Goal: Information Seeking & Learning: Learn about a topic

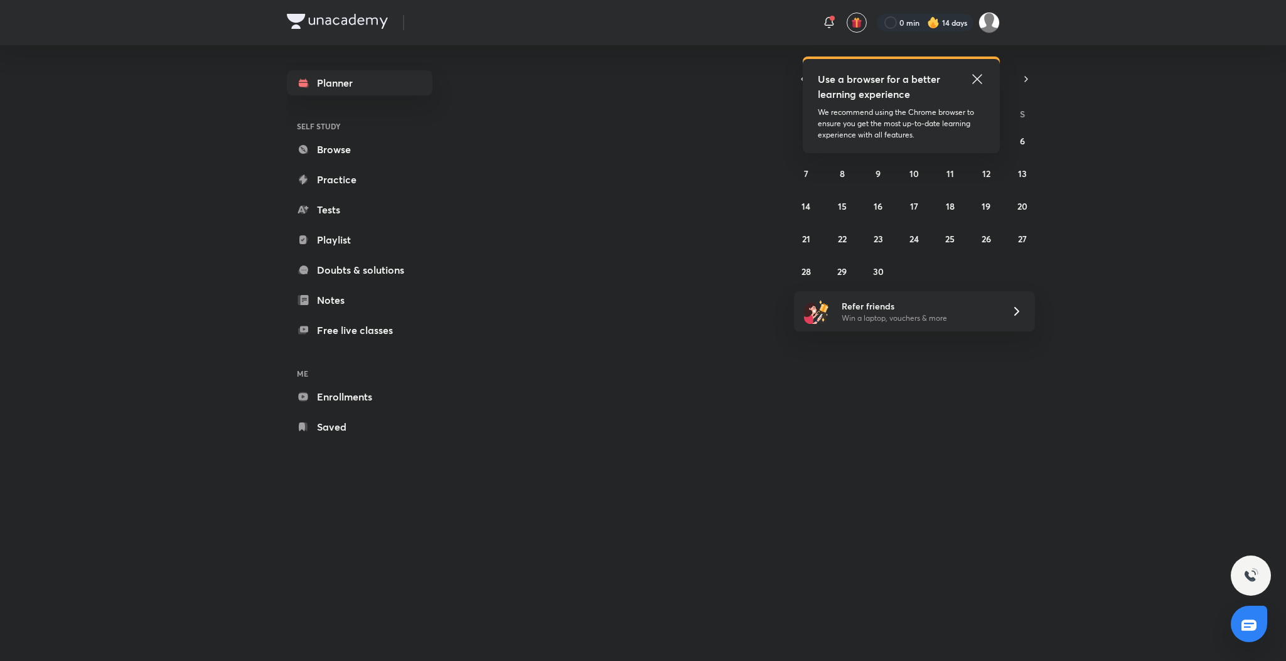
click at [975, 76] on icon at bounding box center [977, 79] width 15 height 15
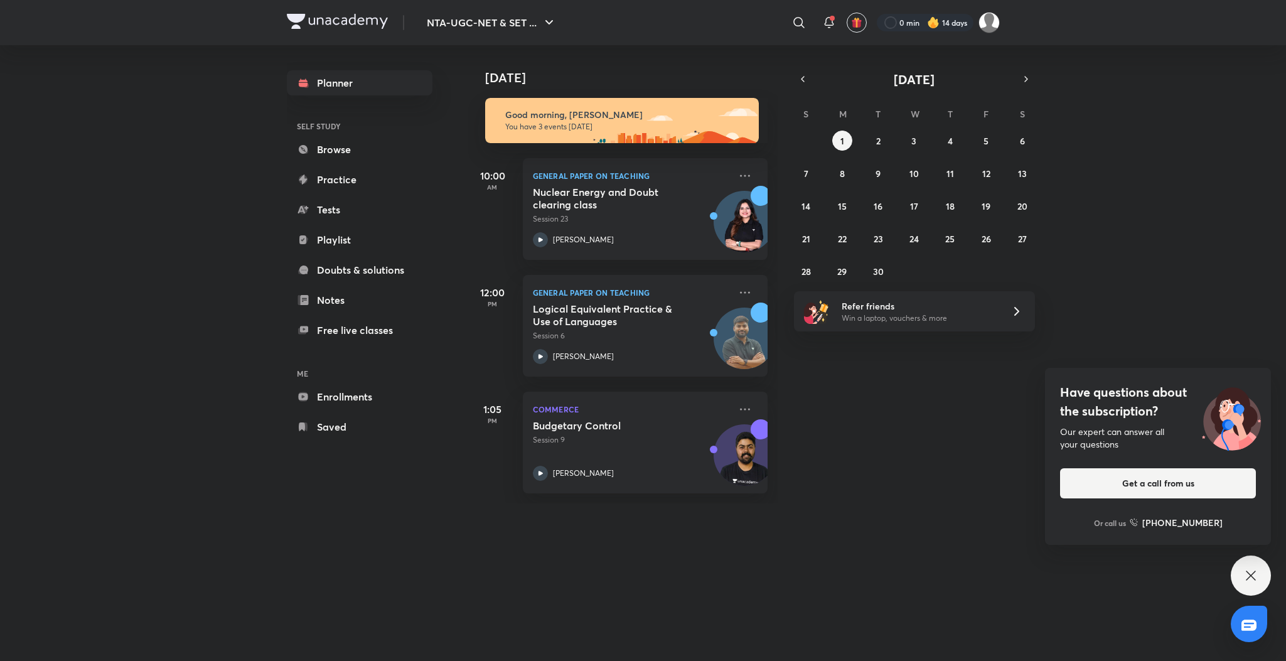
click at [1251, 584] on div "Have questions about the subscription? Our expert can answer all your questions…" at bounding box center [1251, 575] width 40 height 40
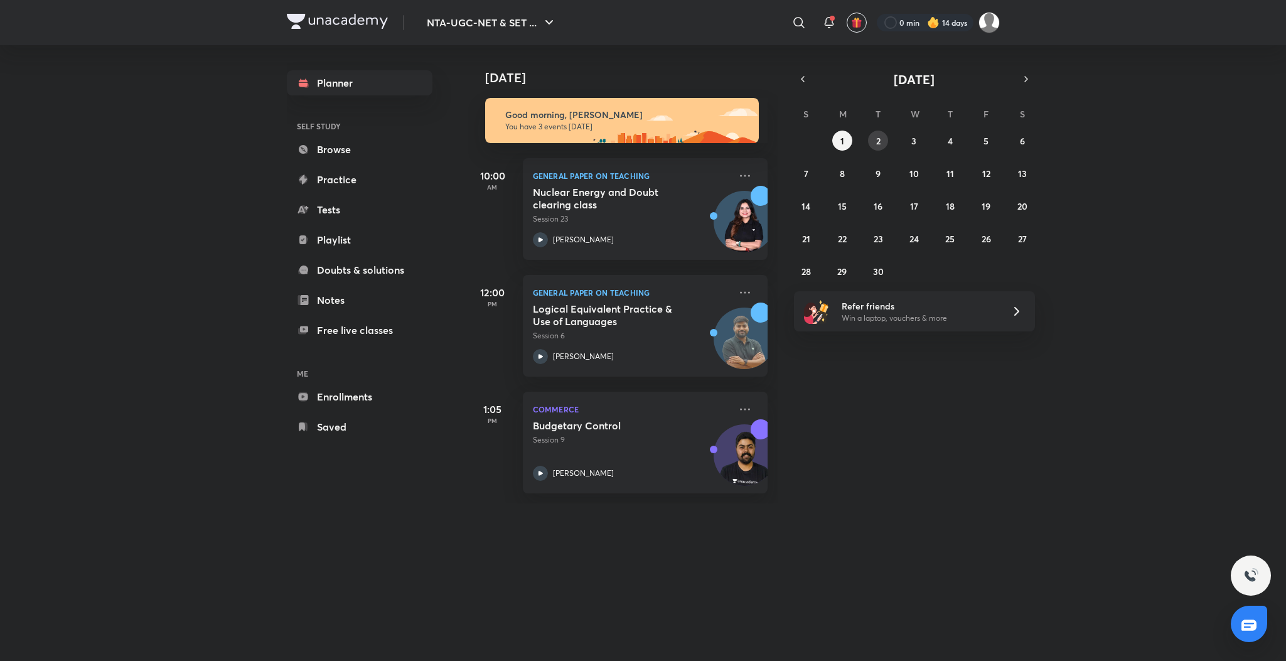
click at [873, 136] on button "2" at bounding box center [878, 141] width 20 height 20
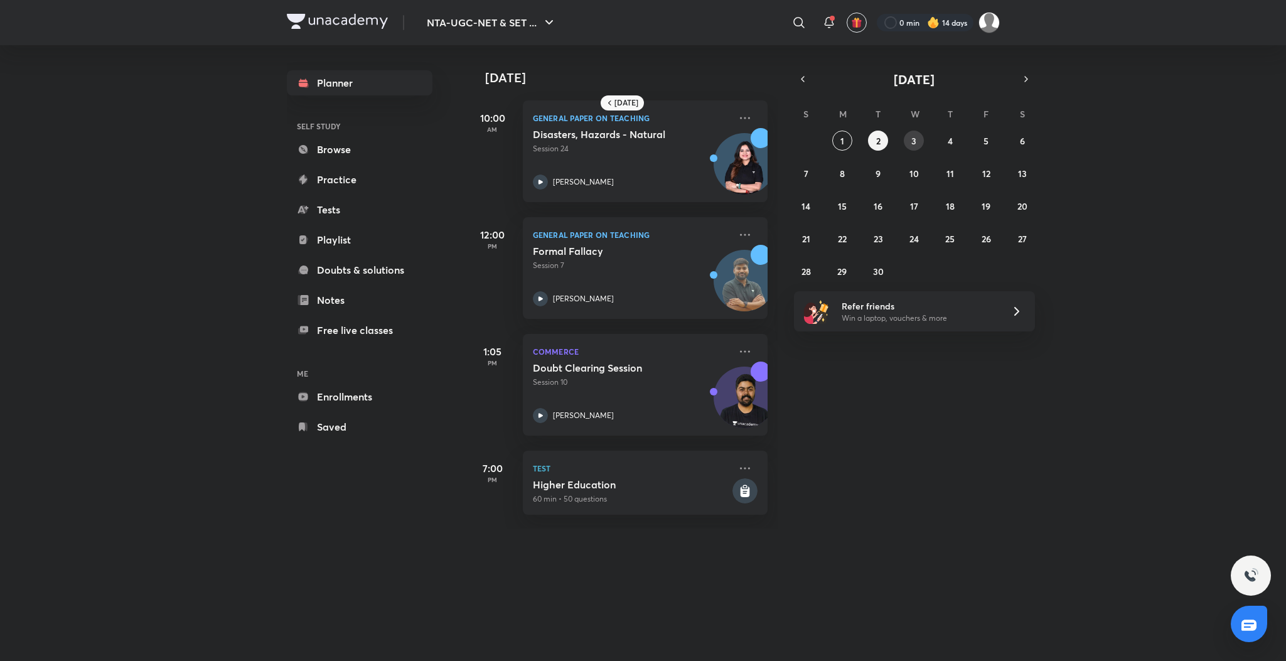
click at [907, 136] on button "3" at bounding box center [914, 141] width 20 height 20
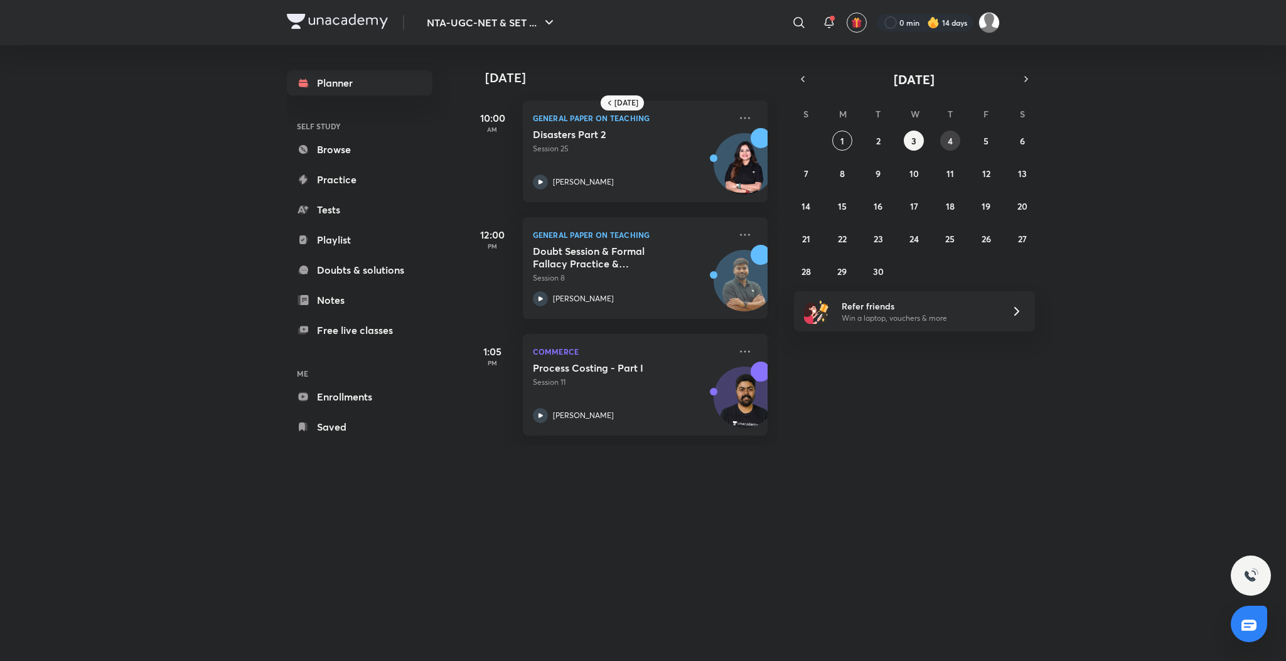
click at [945, 141] on button "4" at bounding box center [950, 141] width 20 height 20
click at [983, 140] on abbr "5" at bounding box center [985, 141] width 5 height 12
click at [1017, 145] on button "6" at bounding box center [1022, 141] width 20 height 20
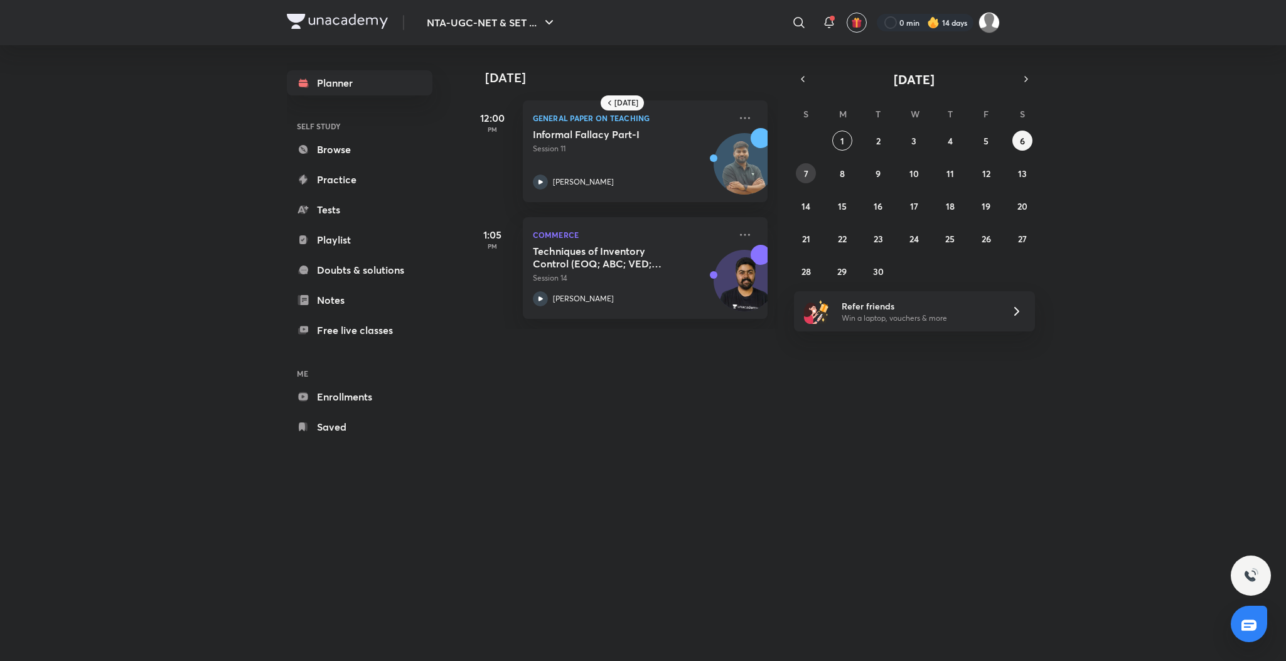
click at [804, 179] on button "7" at bounding box center [806, 173] width 20 height 20
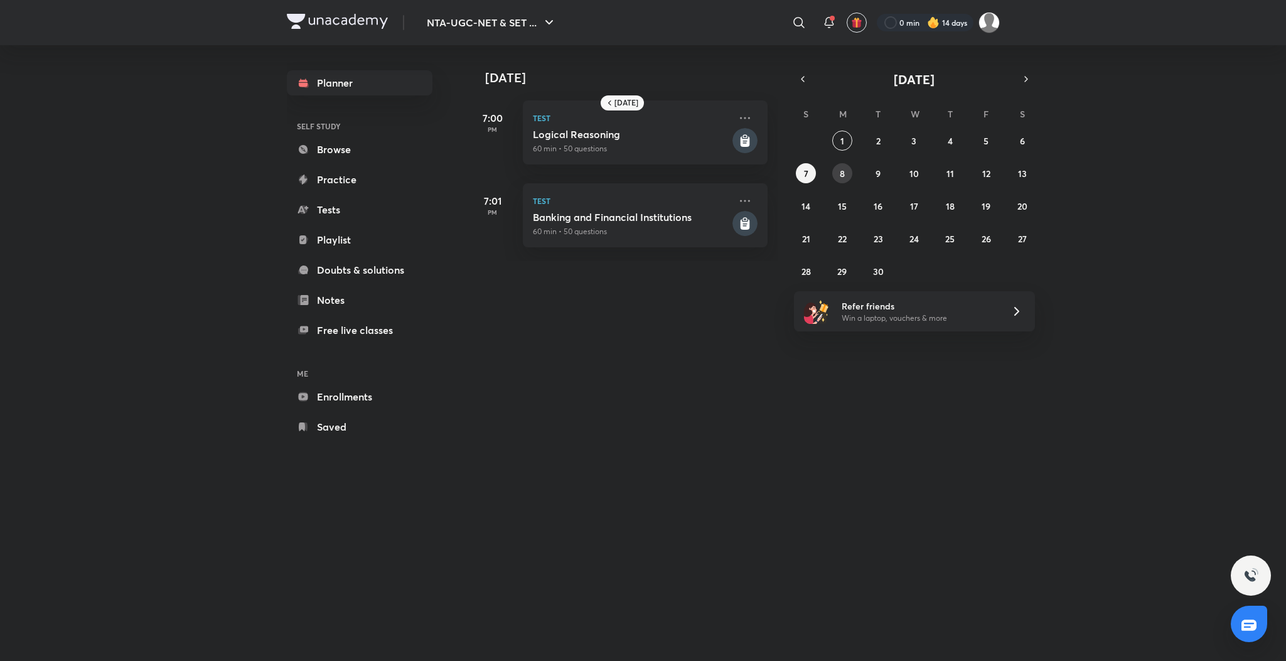
click at [840, 177] on abbr "8" at bounding box center [842, 174] width 5 height 12
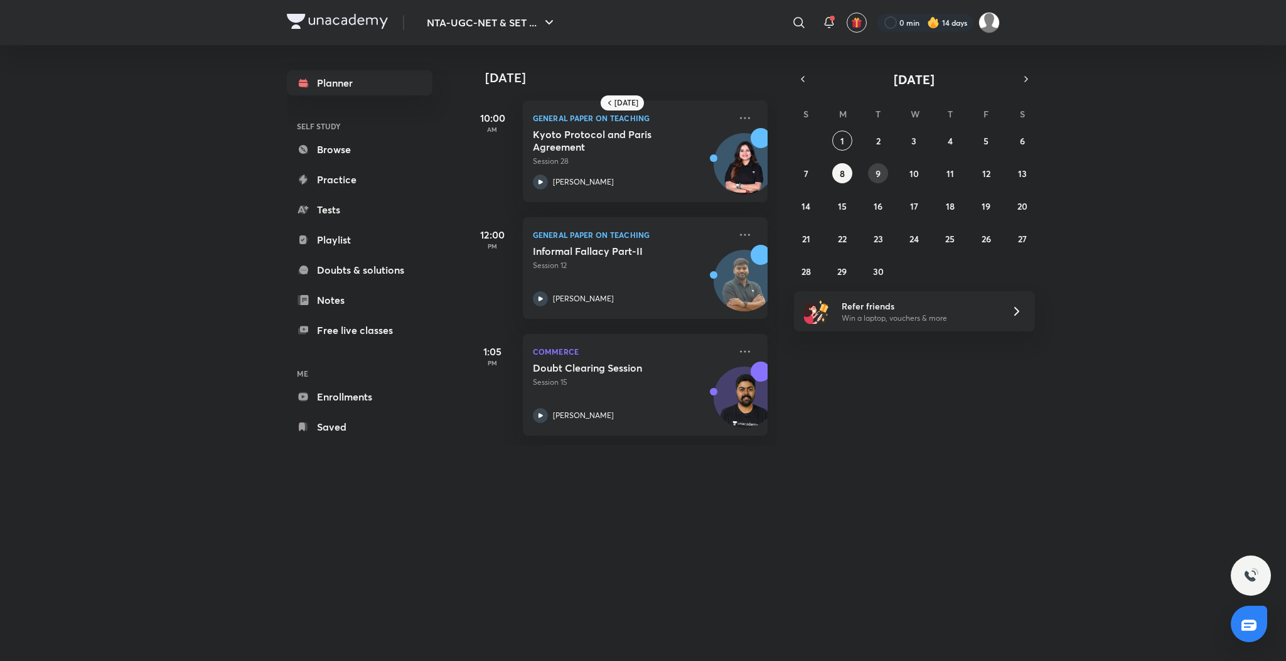
click at [879, 172] on abbr "9" at bounding box center [877, 174] width 5 height 12
click at [883, 264] on button "30" at bounding box center [878, 271] width 20 height 20
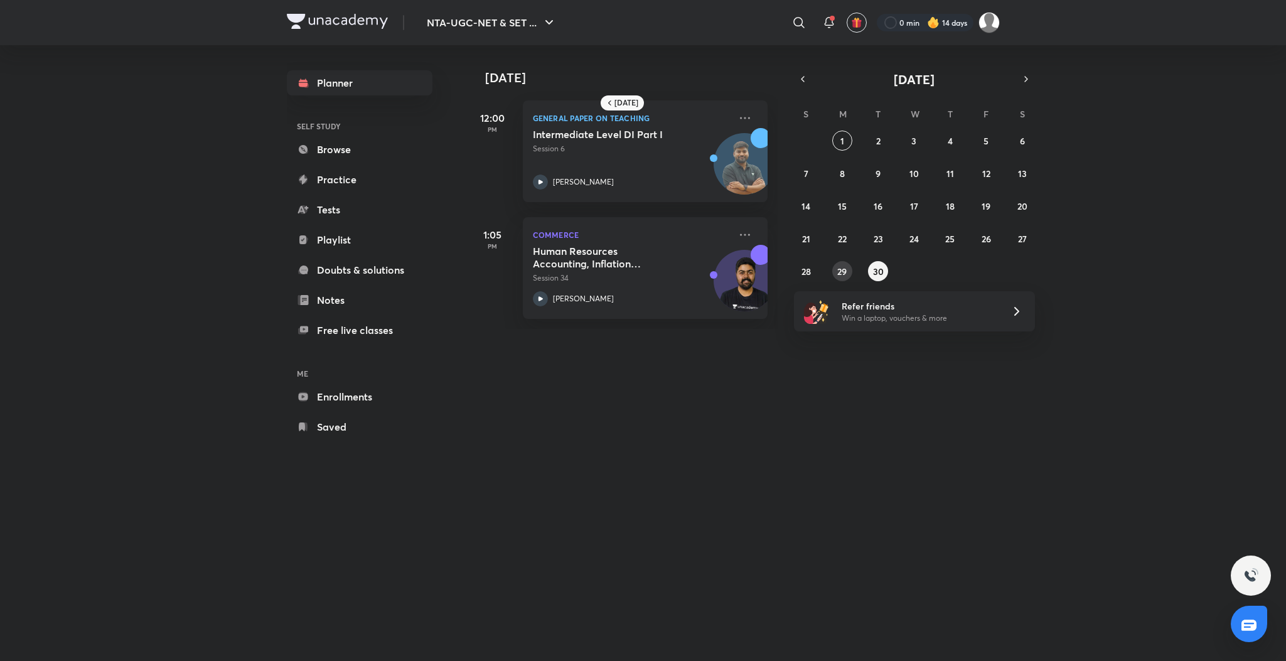
click at [845, 266] on abbr "29" at bounding box center [841, 271] width 9 height 12
click at [840, 142] on abbr "1" at bounding box center [842, 141] width 4 height 12
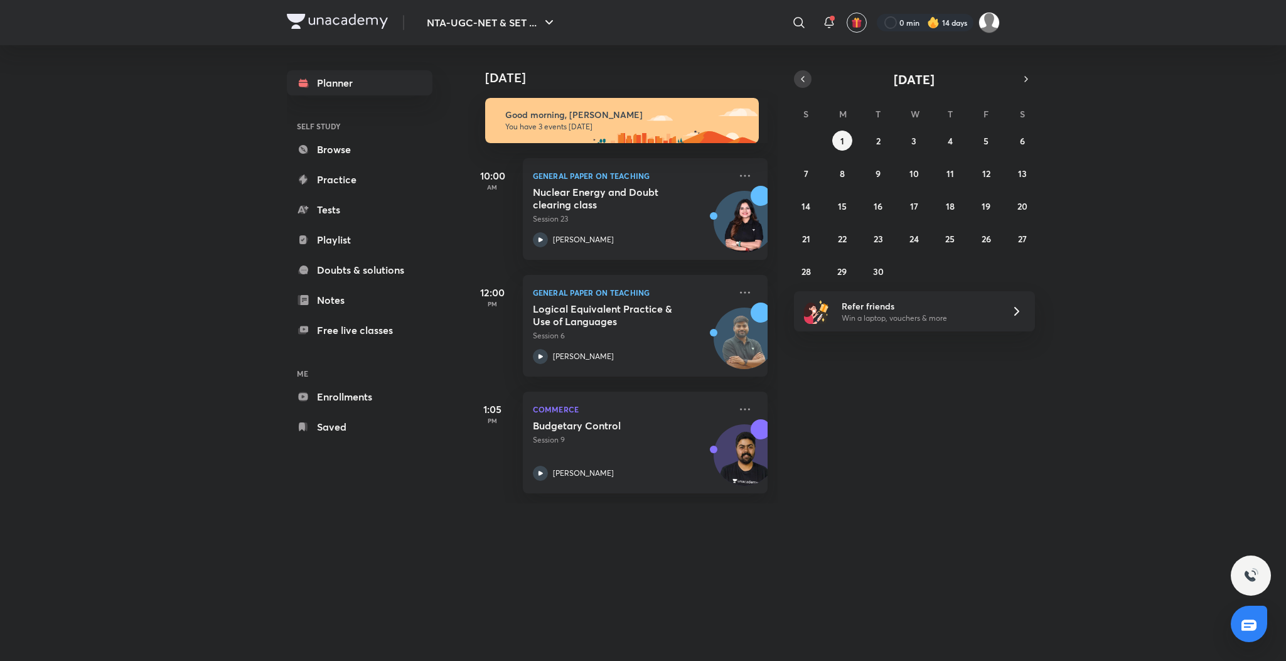
click at [804, 79] on icon "button" at bounding box center [803, 78] width 10 height 11
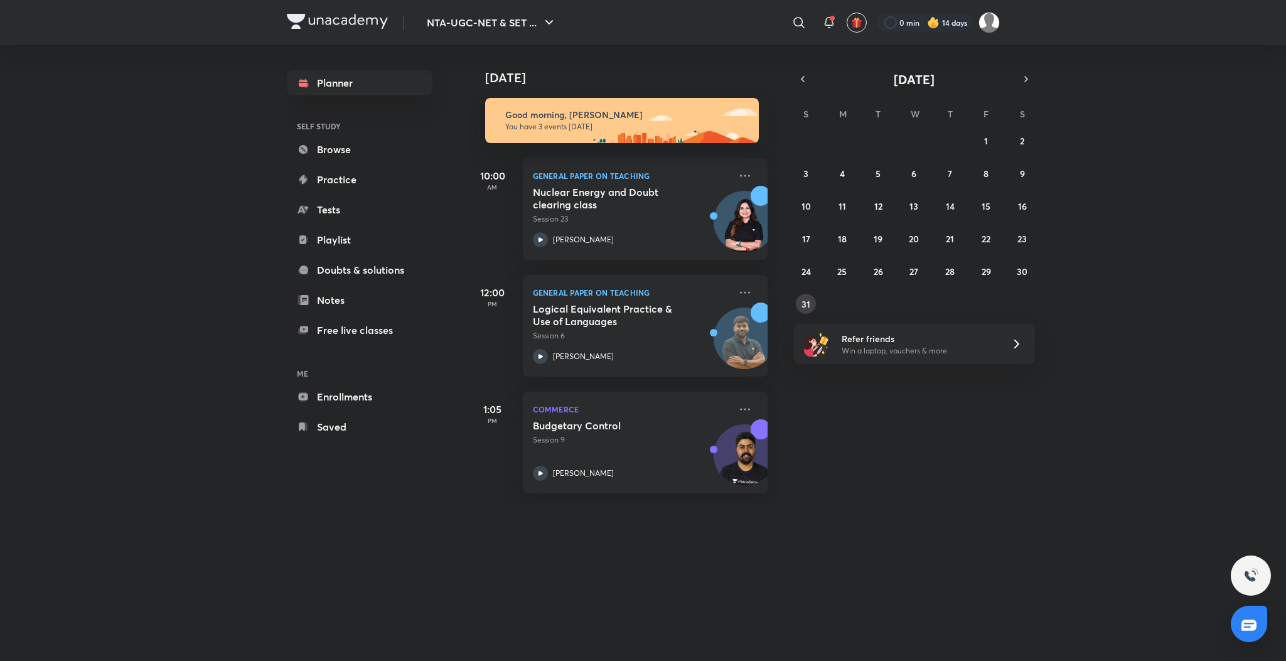
click at [801, 301] on abbr "31" at bounding box center [805, 304] width 9 height 12
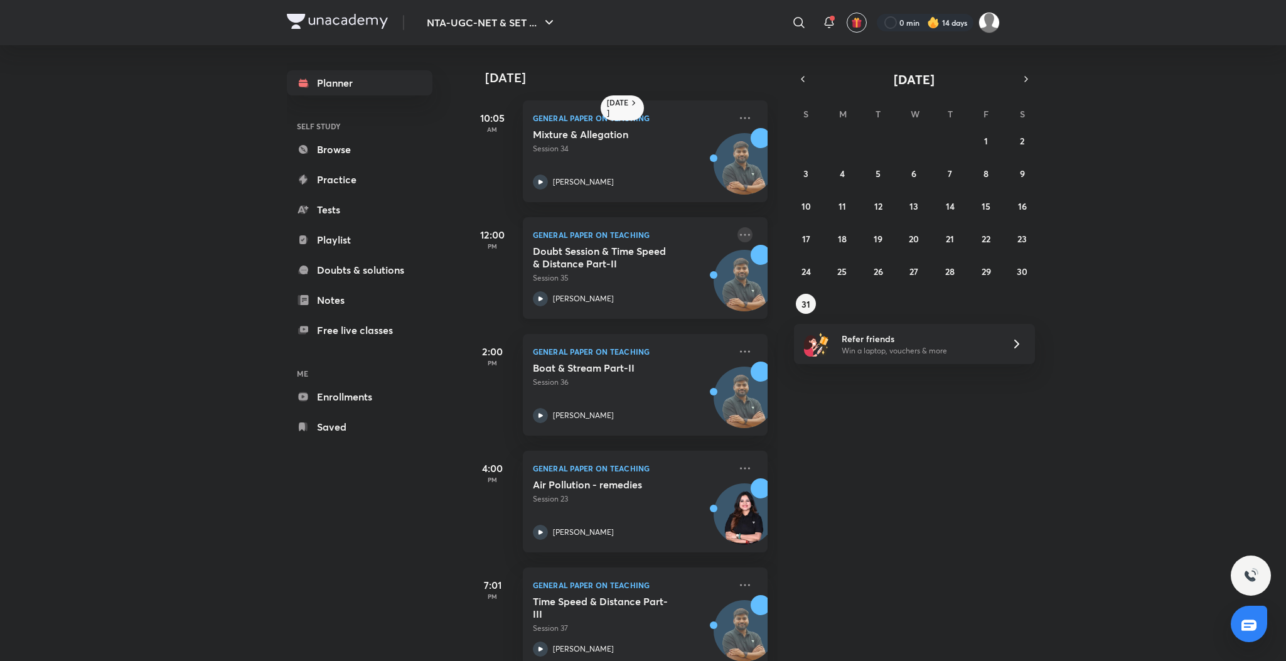
click at [737, 232] on icon at bounding box center [744, 234] width 15 height 15
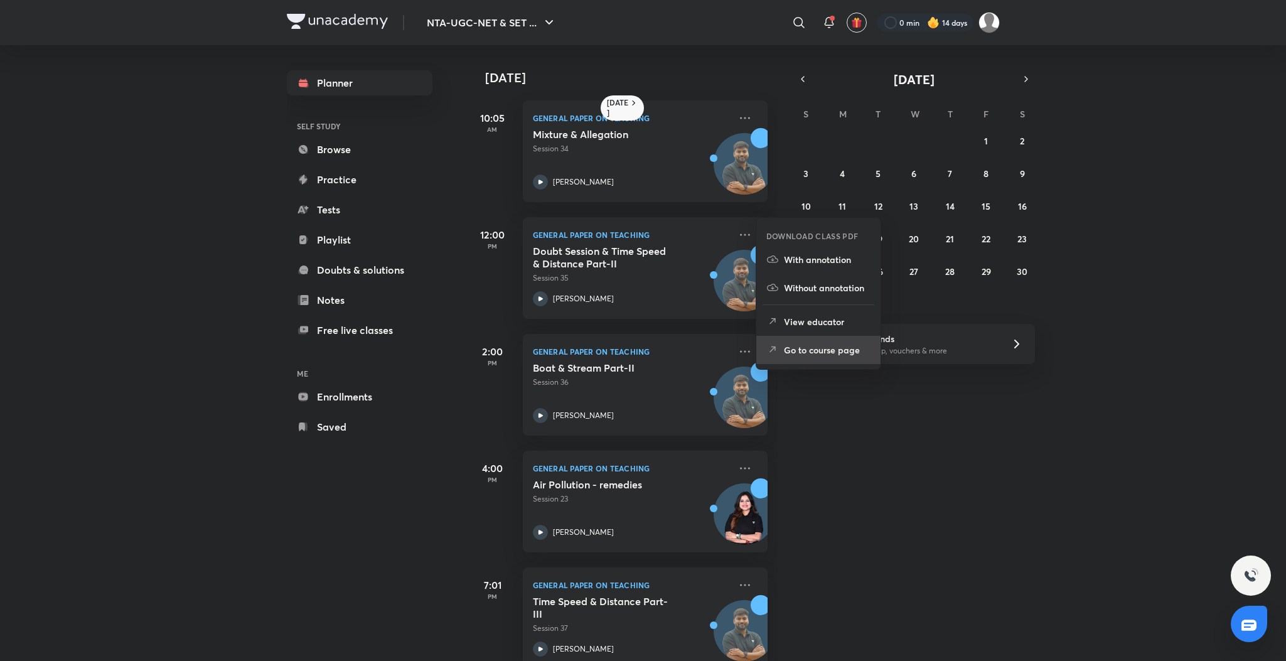
click at [776, 343] on icon at bounding box center [772, 349] width 13 height 13
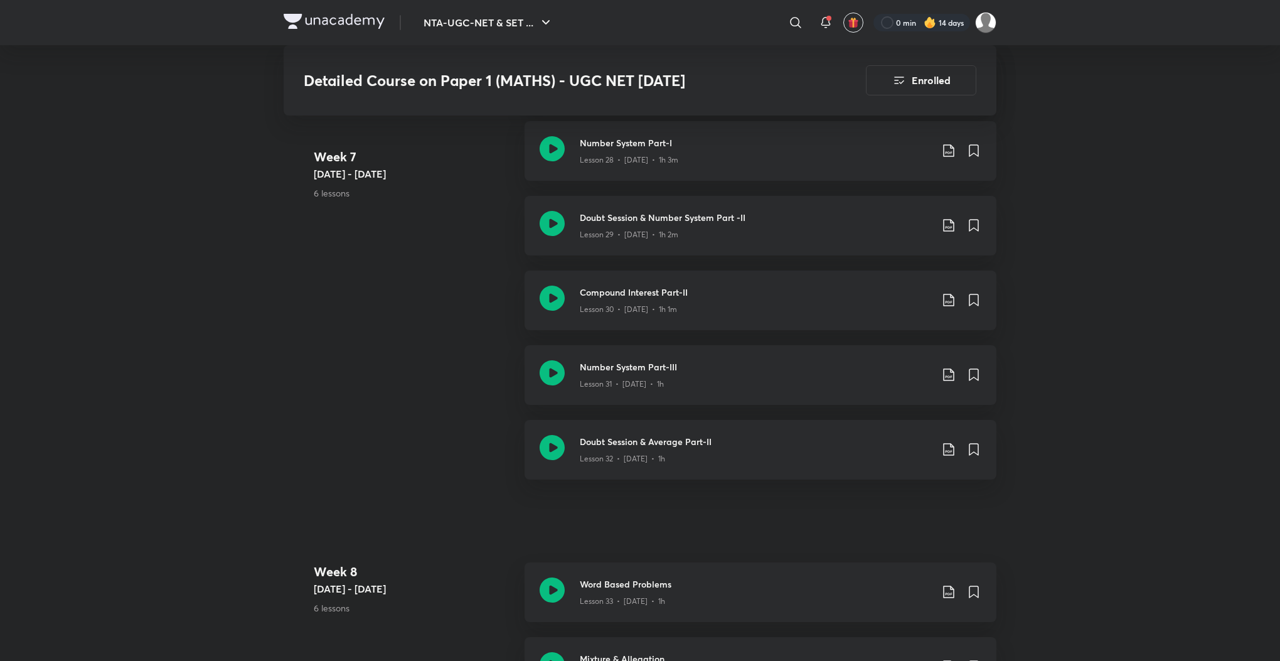
scroll to position [3168, 0]
click at [550, 456] on icon at bounding box center [552, 444] width 25 height 25
click at [554, 305] on icon at bounding box center [552, 294] width 25 height 25
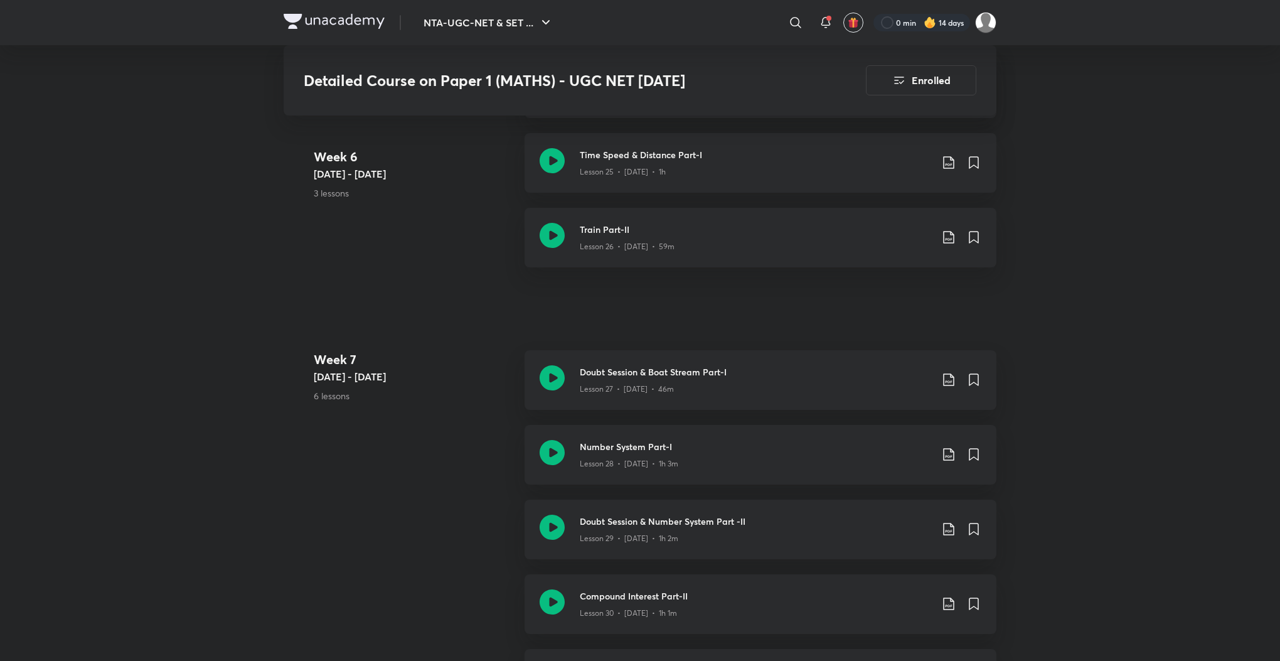
scroll to position [2974, 0]
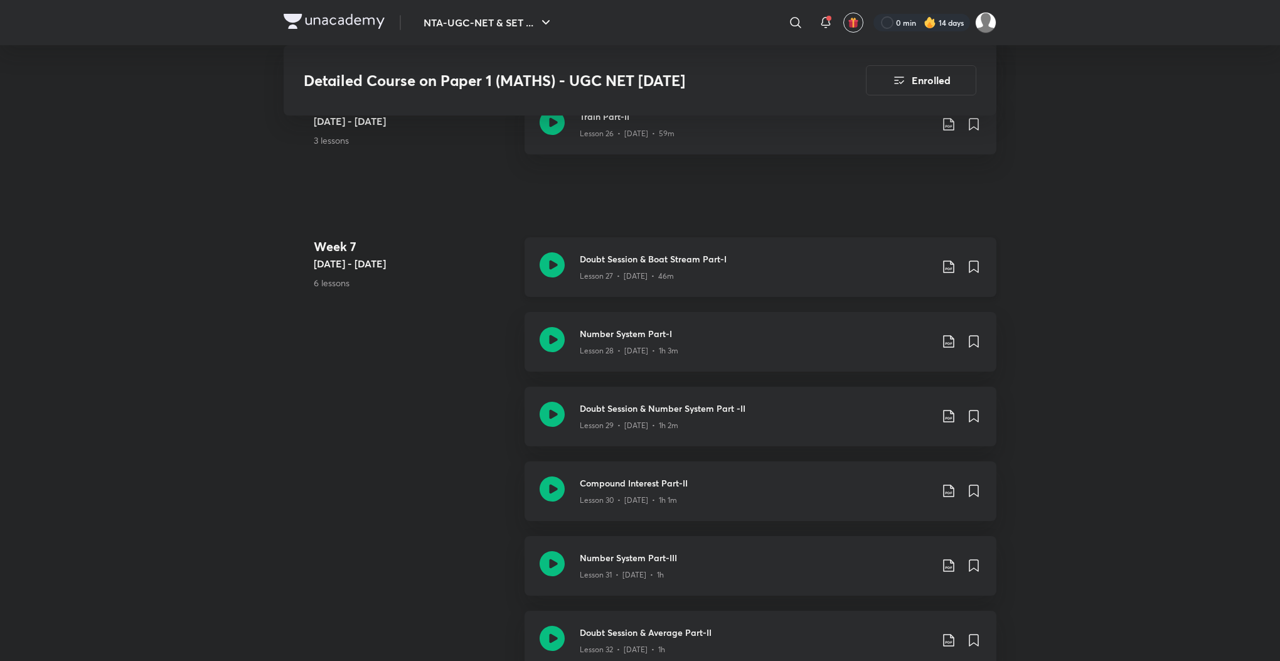
click at [558, 277] on icon at bounding box center [552, 264] width 25 height 25
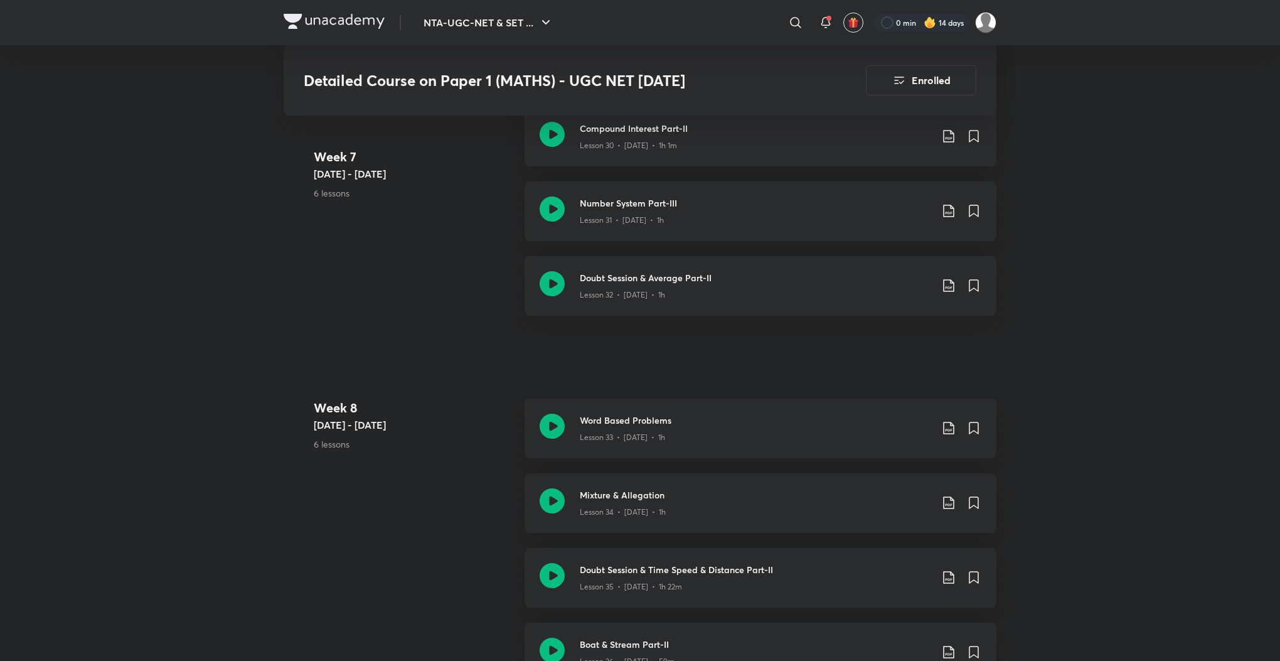
scroll to position [3464, 0]
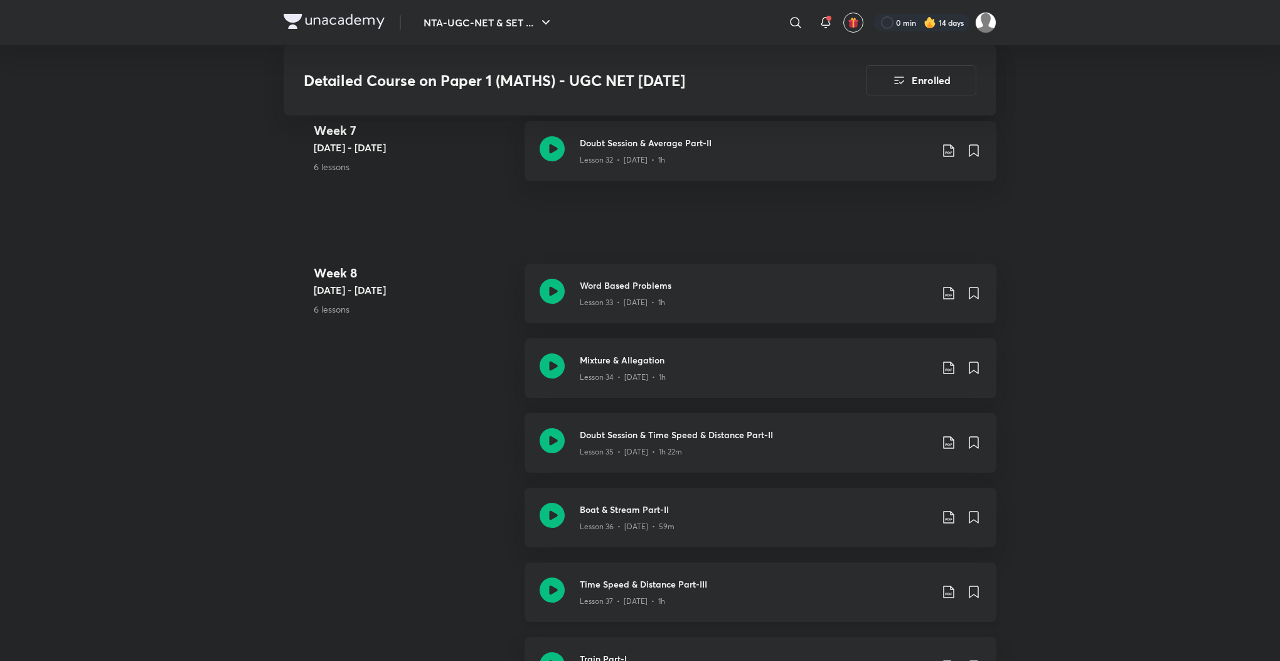
click at [548, 453] on icon at bounding box center [552, 440] width 25 height 25
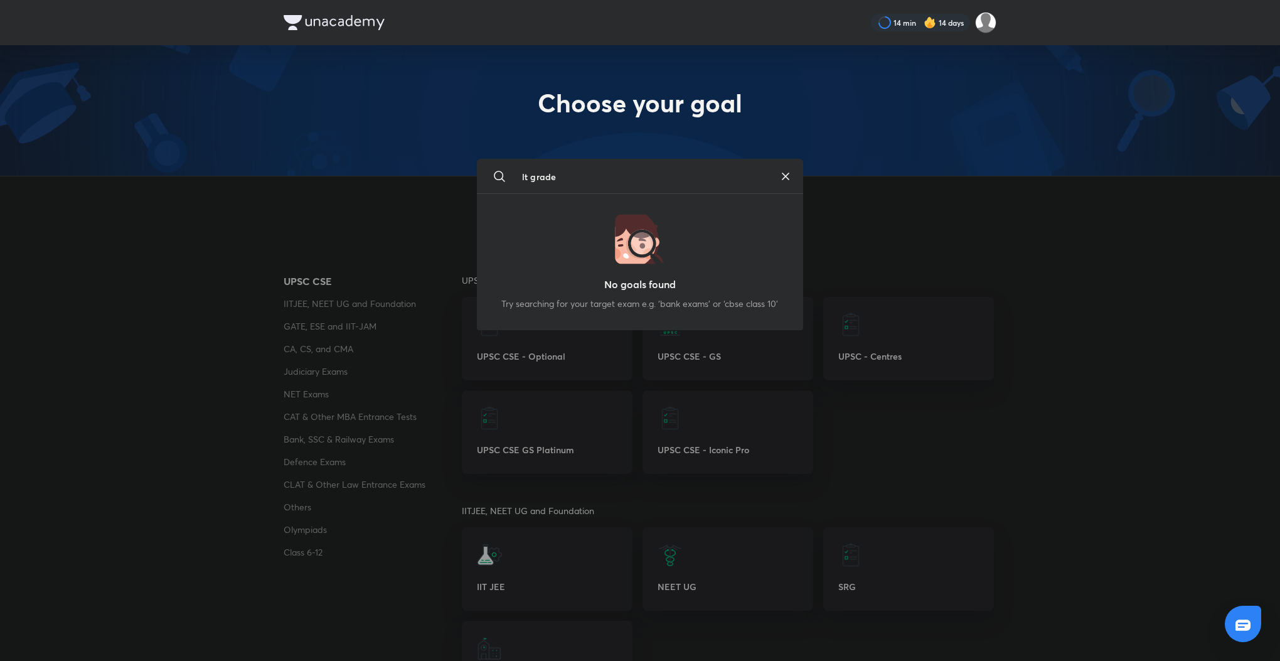
click at [527, 171] on input "lt grade" at bounding box center [640, 176] width 256 height 34
click at [569, 170] on input "LT grade" at bounding box center [640, 176] width 256 height 34
type input "L"
type input "T"
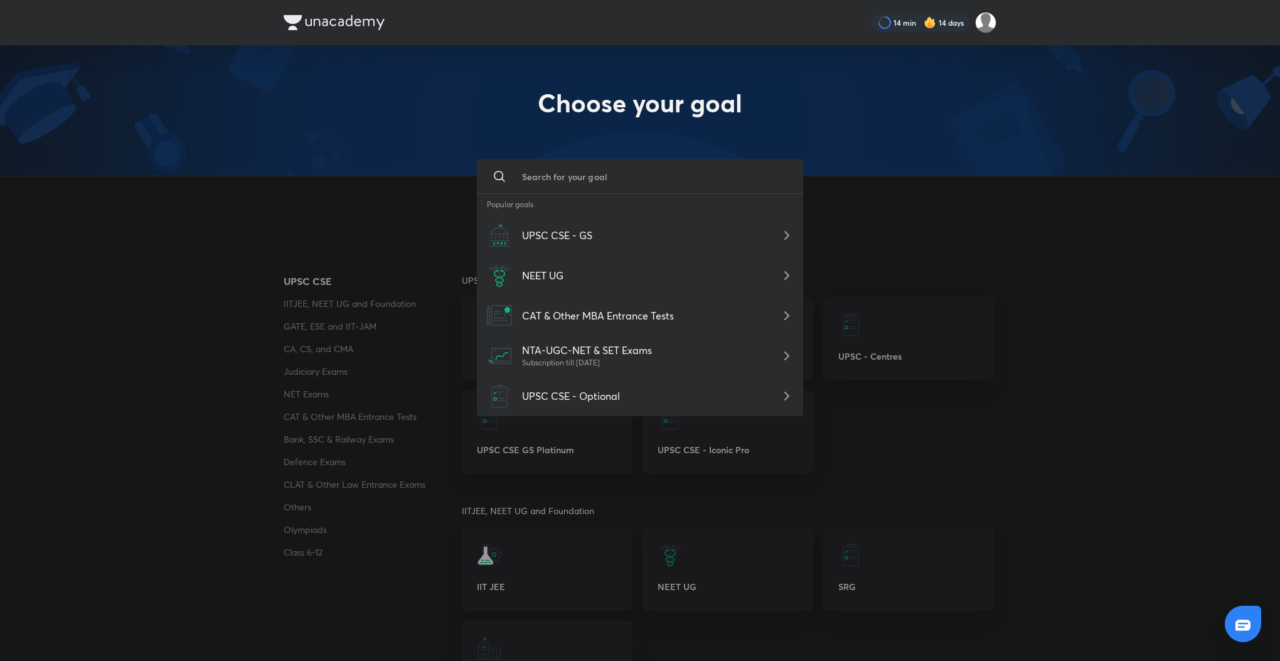
click at [301, 417] on div at bounding box center [640, 330] width 1280 height 661
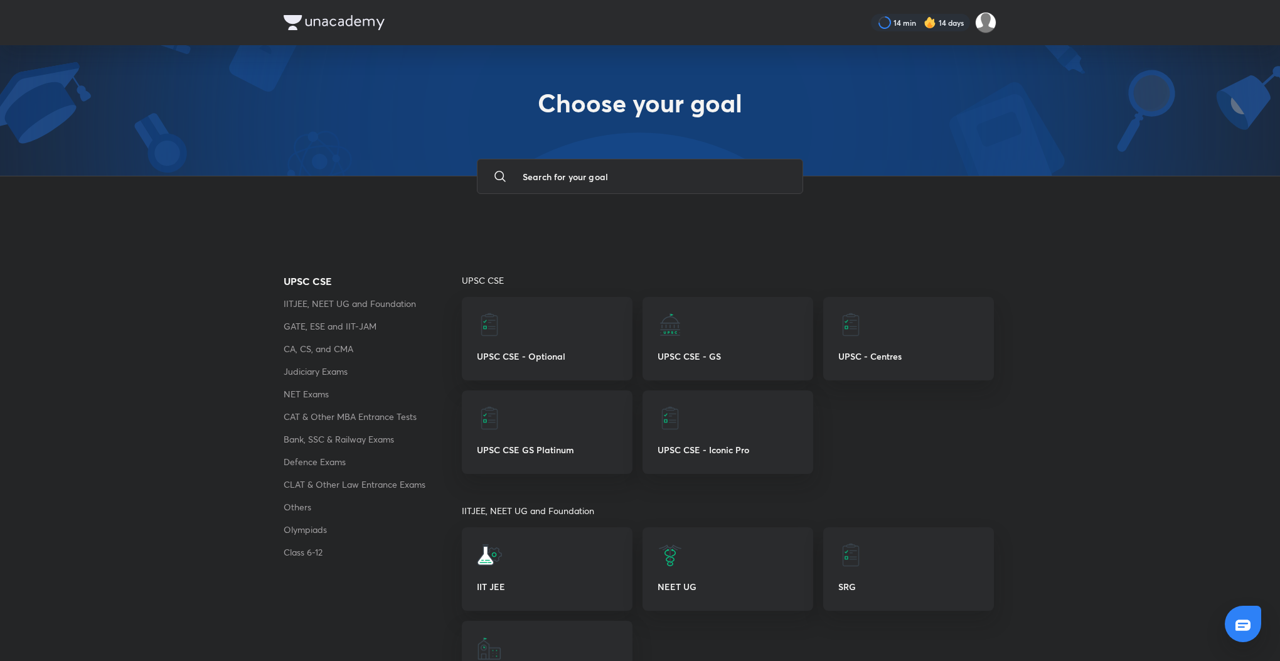
click at [302, 510] on p "Others" at bounding box center [373, 506] width 178 height 15
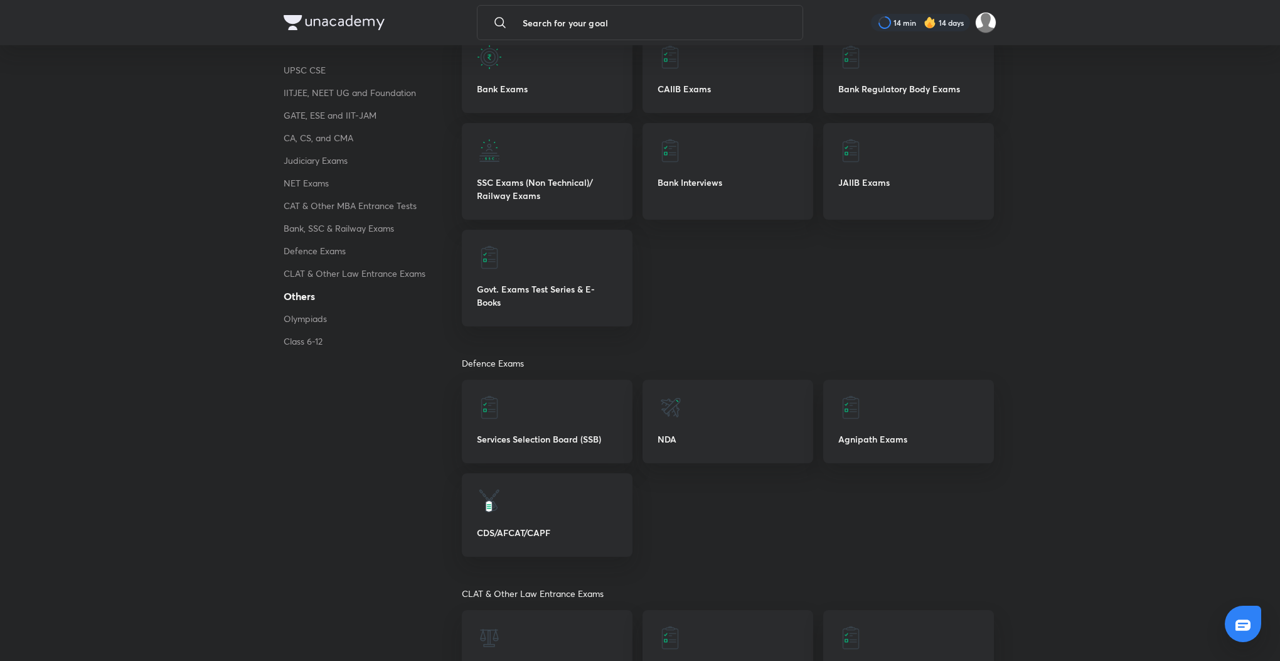
scroll to position [2647, 0]
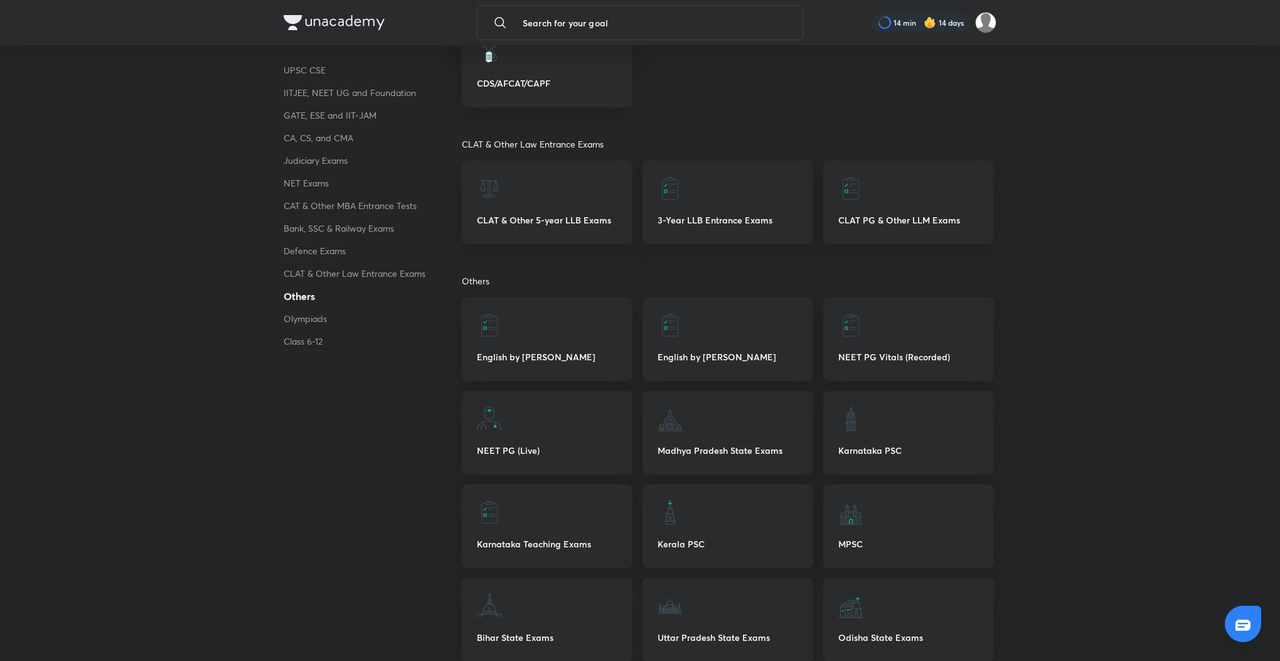
click at [688, 636] on p "Uttar Pradesh State Exams" at bounding box center [728, 637] width 141 height 13
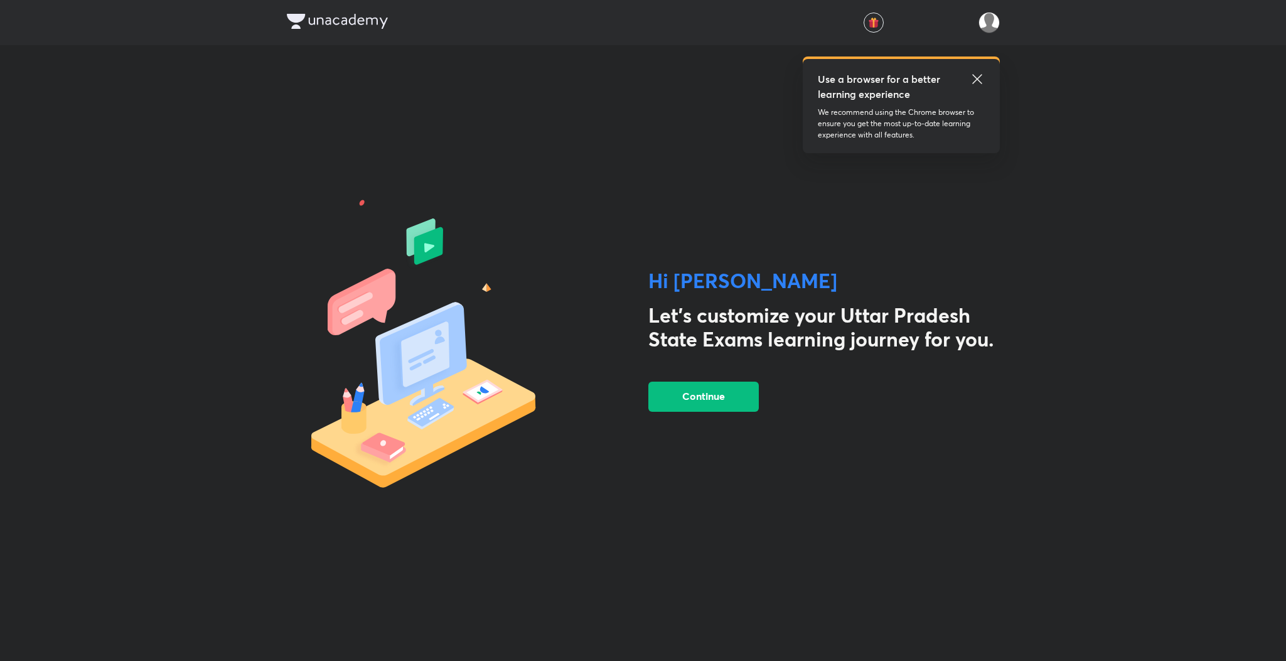
click at [977, 75] on icon at bounding box center [977, 79] width 15 height 15
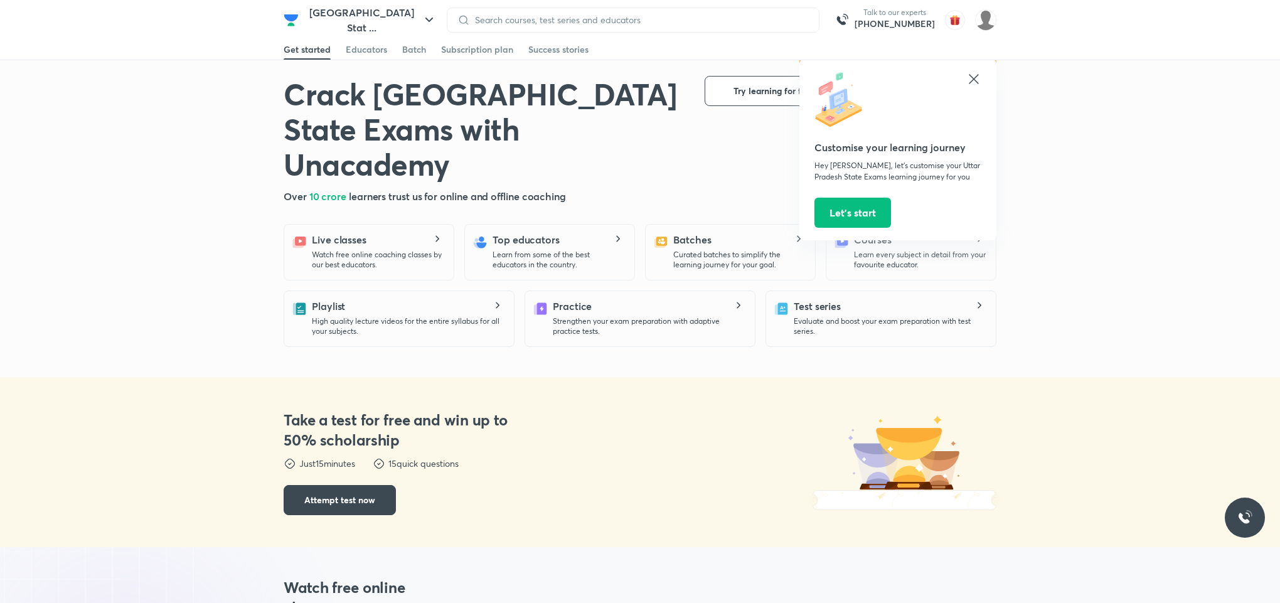
click at [974, 82] on icon at bounding box center [973, 79] width 15 height 15
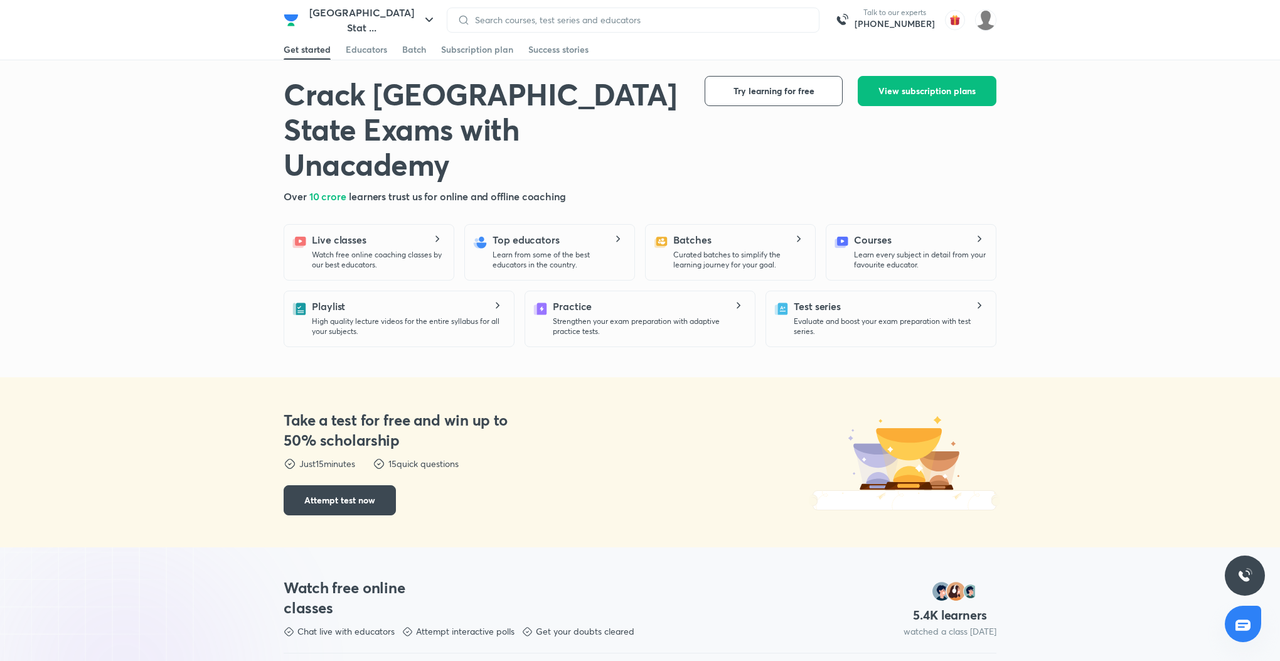
click at [422, 15] on icon "button" at bounding box center [429, 20] width 15 height 15
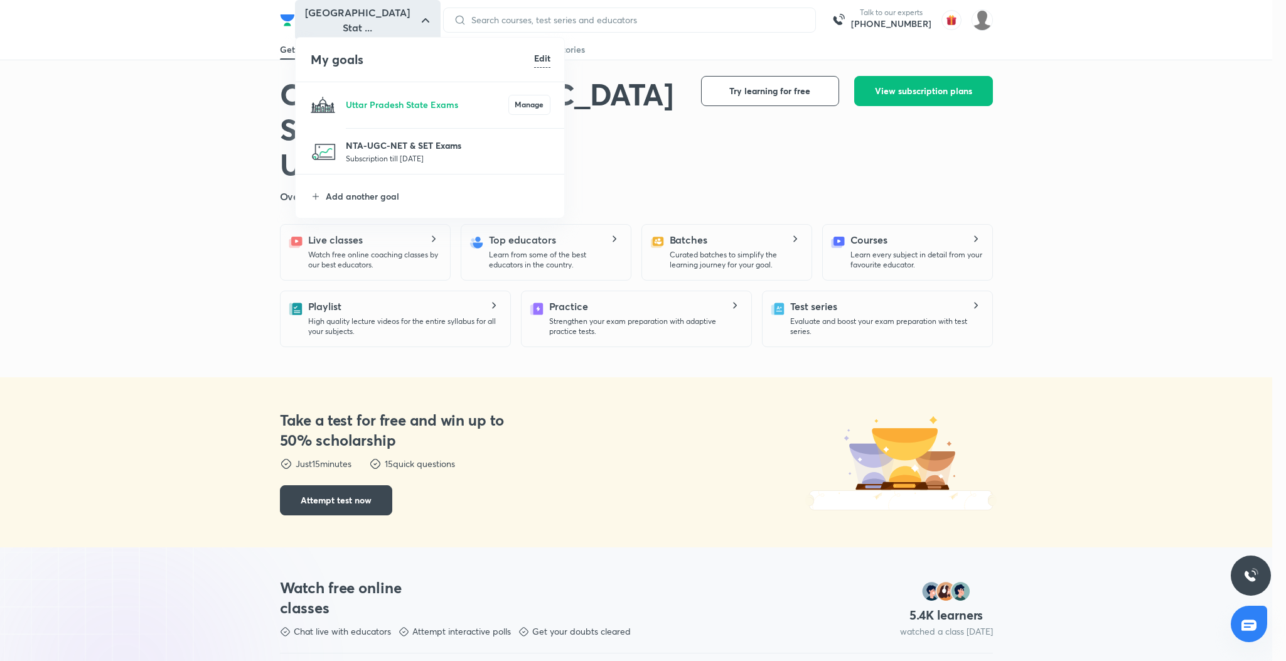
click at [422, 145] on p "NTA-UGC-NET & SET Exams" at bounding box center [448, 145] width 205 height 13
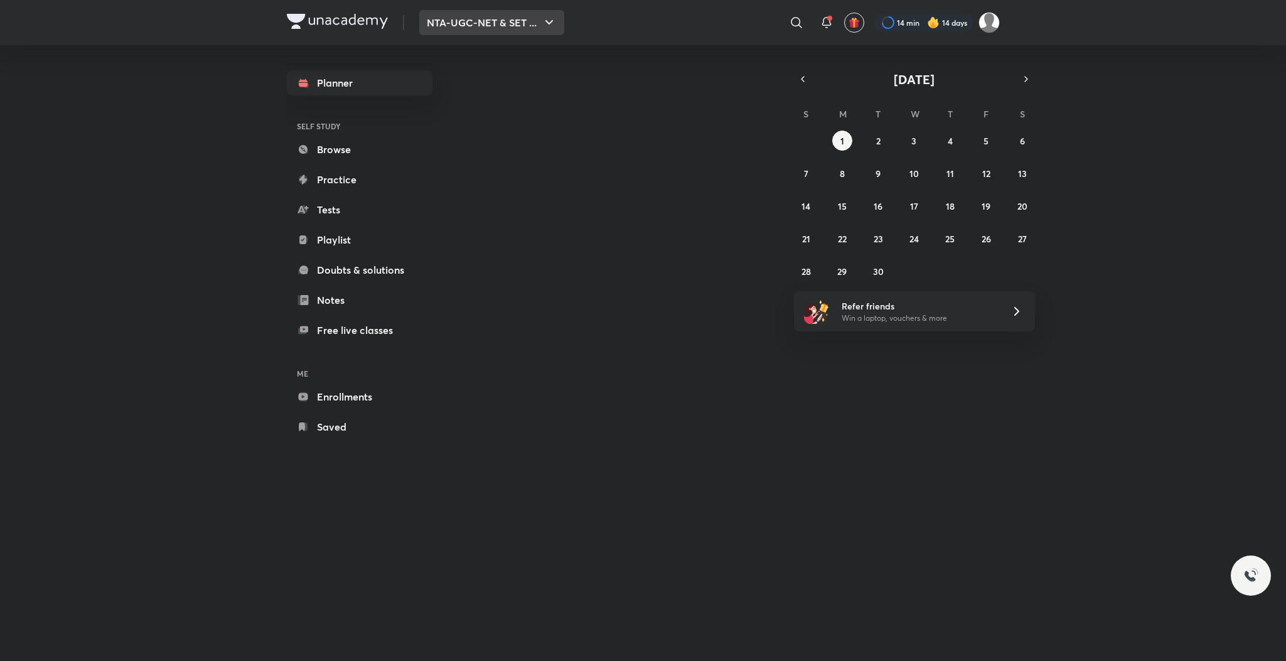
click at [535, 16] on button "NTA-UGC-NET & SET ..." at bounding box center [491, 22] width 145 height 25
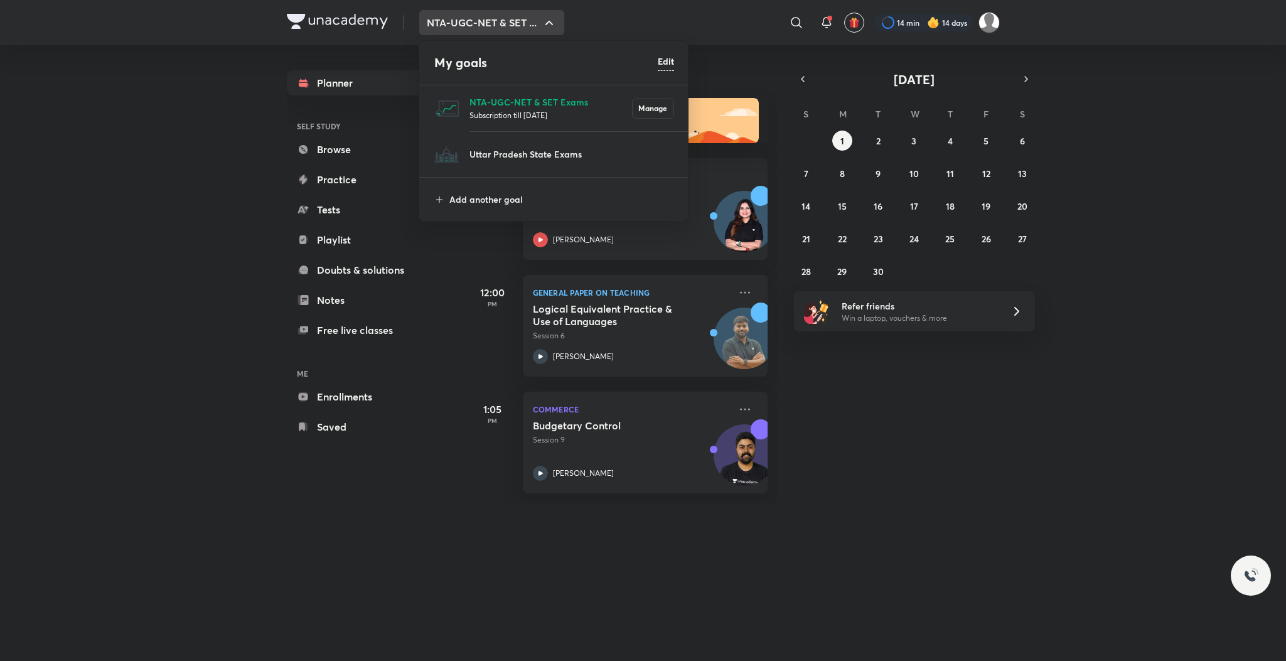
click at [337, 503] on div at bounding box center [643, 330] width 1286 height 661
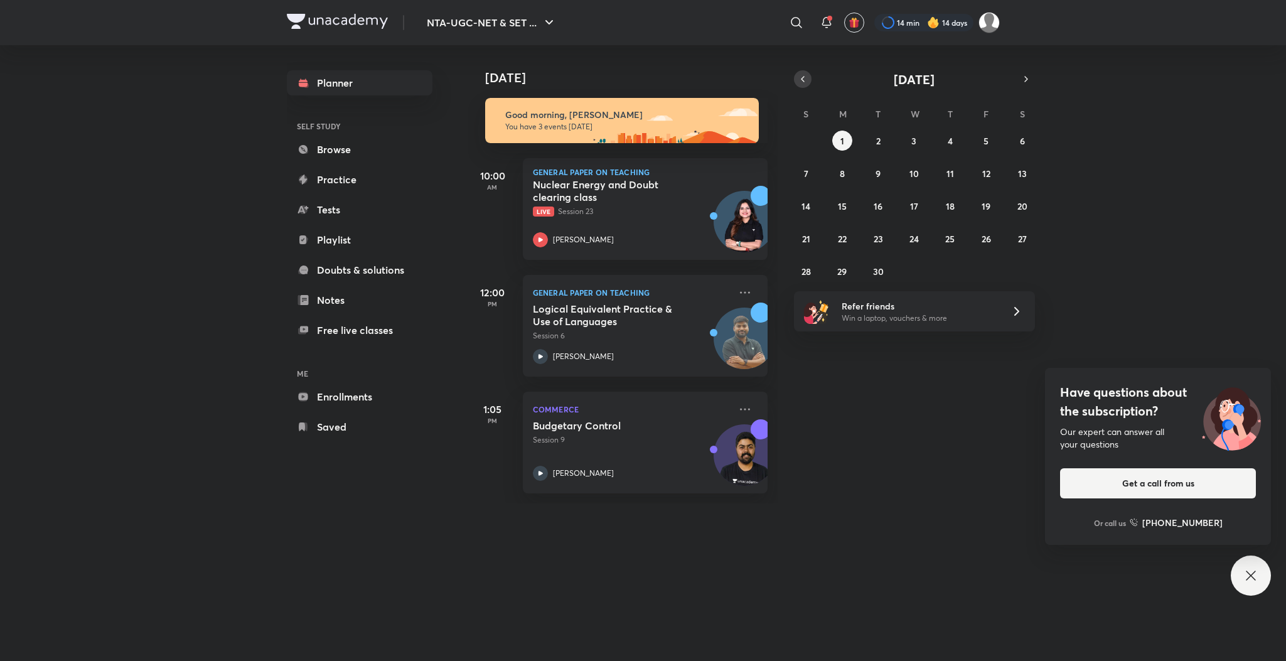
click at [798, 73] on icon "button" at bounding box center [803, 78] width 10 height 11
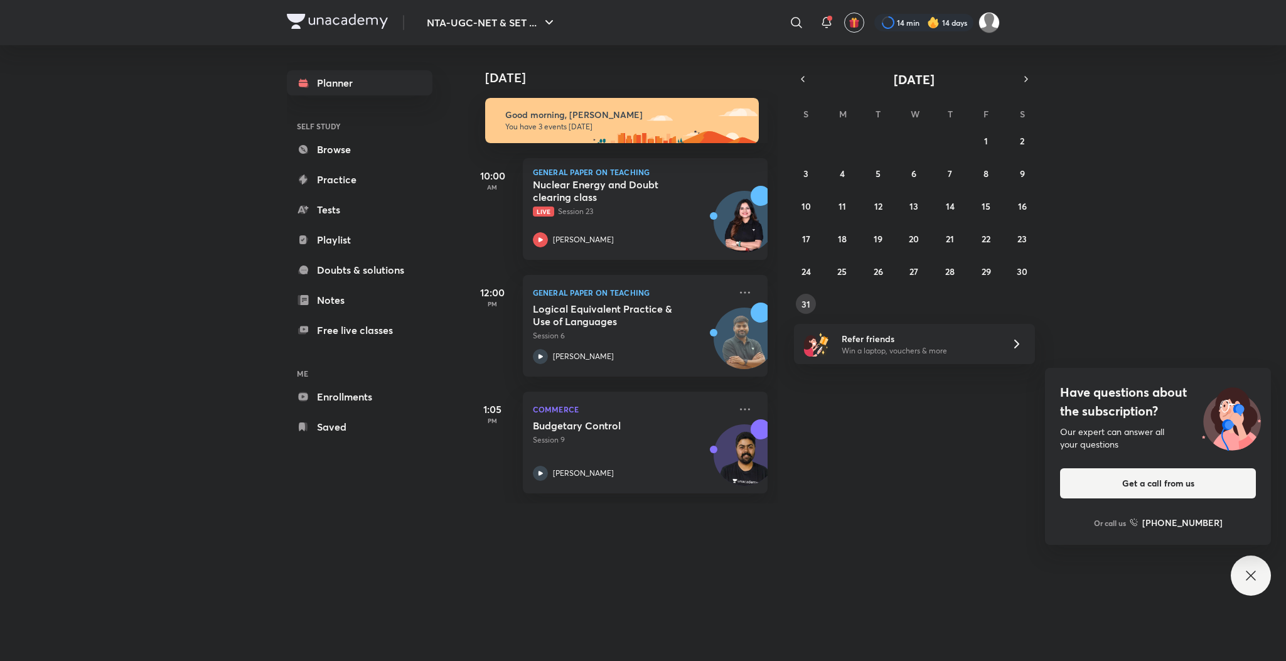
click at [804, 292] on div "27 28 29 30 31 1 2 3 4 5 6 7 8 9 10 11 12 13 14 15 16 17 18 19 20 21 22 23 24 2…" at bounding box center [914, 222] width 241 height 183
click at [804, 304] on abbr "31" at bounding box center [805, 304] width 9 height 12
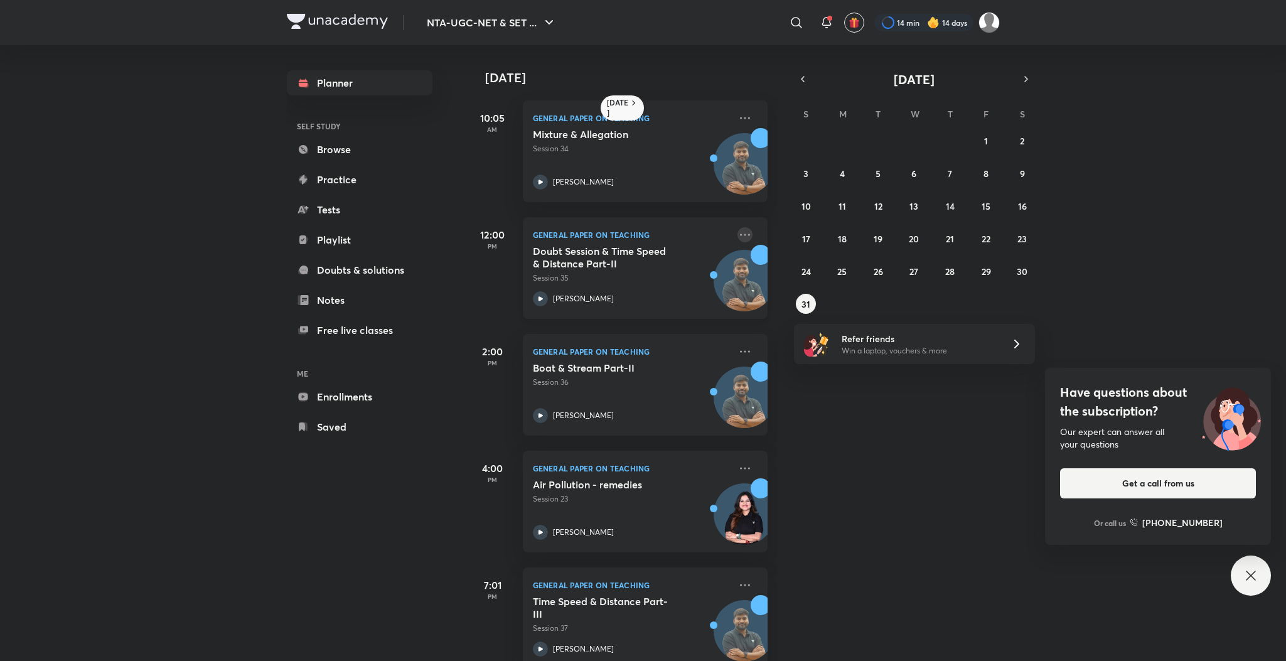
click at [737, 233] on icon at bounding box center [744, 234] width 15 height 15
click at [541, 294] on icon at bounding box center [540, 298] width 15 height 15
